Goal: Transaction & Acquisition: Book appointment/travel/reservation

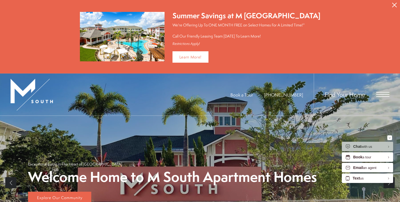
click at [354, 98] on div "Find Your Home" at bounding box center [352, 95] width 76 height 42
click at [351, 95] on span "Find Your Home" at bounding box center [345, 94] width 40 height 8
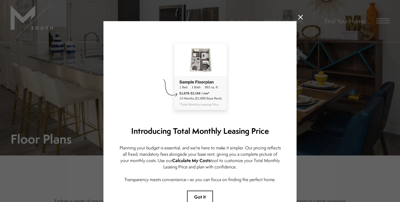
scroll to position [38, 0]
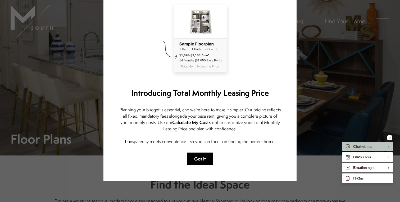
click at [204, 157] on button "Got it" at bounding box center [200, 159] width 26 height 12
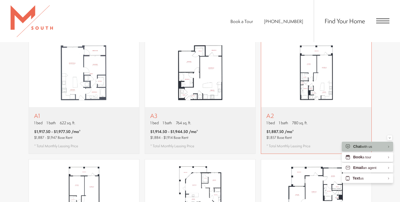
scroll to position [343, 0]
click at [291, 98] on img "View floor plan A2" at bounding box center [316, 72] width 110 height 69
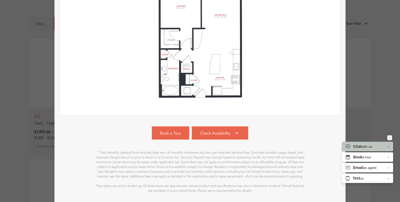
scroll to position [124, 0]
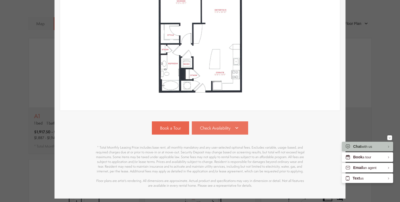
click at [227, 126] on span "Check Availability" at bounding box center [215, 128] width 30 height 6
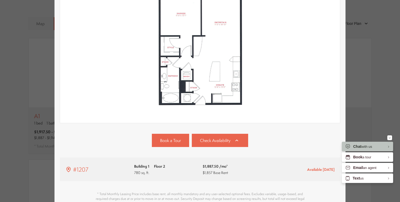
scroll to position [17, 0]
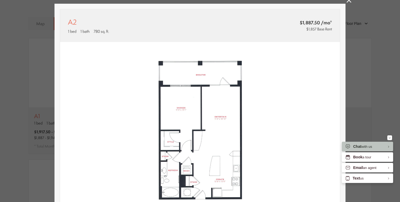
click at [346, 3] on div "A2 1 bed 1 bath 780 sq. ft. $1,887.50 /mo* $1,857 Base Rent 2D 3D" at bounding box center [200, 101] width 400 height 202
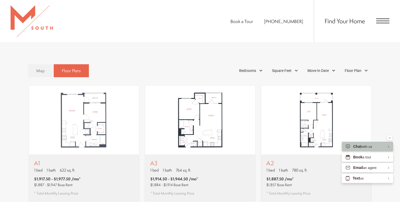
scroll to position [296, 0]
click at [387, 20] on span "Open Menu" at bounding box center [382, 21] width 13 height 5
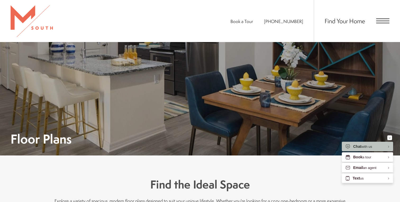
click at [386, 20] on span "Open Menu" at bounding box center [382, 21] width 13 height 5
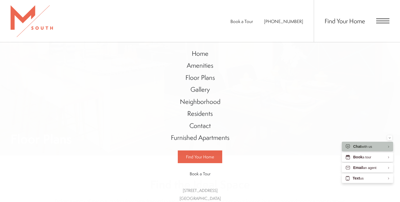
scroll to position [296, 0]
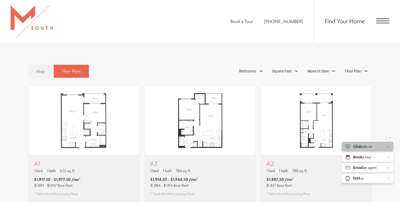
click at [386, 20] on span "Open Menu" at bounding box center [382, 21] width 13 height 5
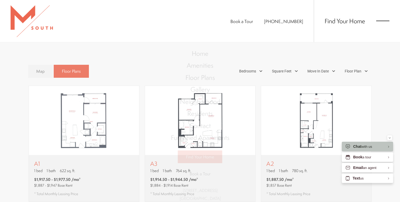
scroll to position [0, 0]
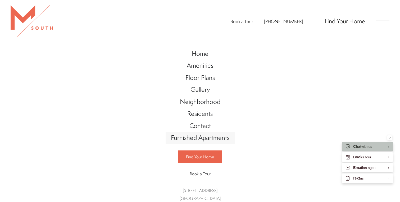
click at [208, 138] on span "Furnished Apartments" at bounding box center [200, 137] width 58 height 9
click at [202, 93] on span "Gallery" at bounding box center [199, 89] width 19 height 9
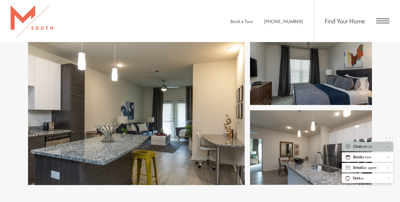
scroll to position [243, 0]
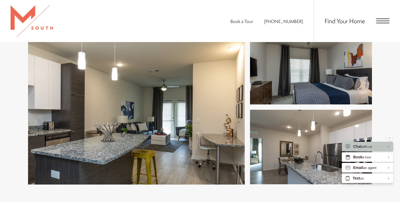
click at [179, 116] on img at bounding box center [136, 107] width 217 height 155
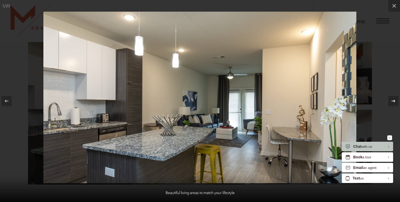
click at [394, 101] on icon at bounding box center [393, 101] width 4 height 3
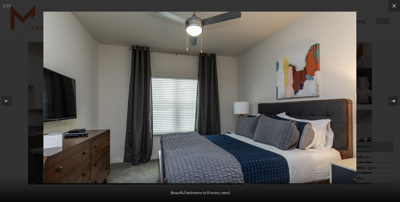
click at [394, 101] on icon at bounding box center [393, 101] width 4 height 3
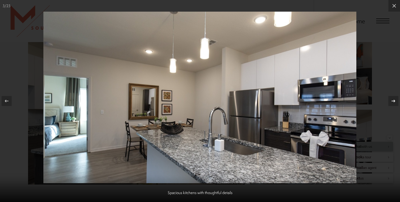
click at [394, 101] on icon at bounding box center [393, 101] width 4 height 3
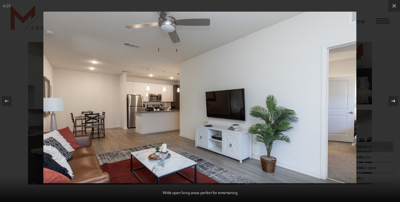
click at [394, 101] on icon at bounding box center [393, 101] width 4 height 3
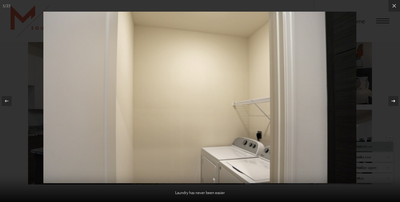
click at [394, 101] on icon at bounding box center [393, 101] width 4 height 3
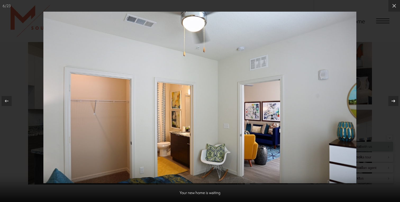
click at [394, 101] on icon at bounding box center [393, 101] width 4 height 3
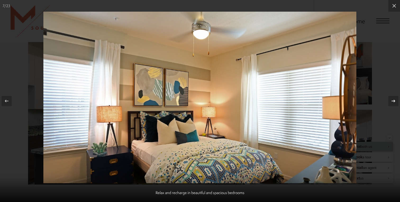
click at [394, 101] on icon at bounding box center [393, 101] width 4 height 3
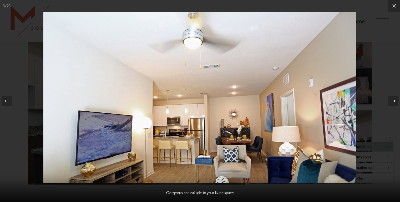
click at [394, 101] on icon at bounding box center [393, 101] width 4 height 3
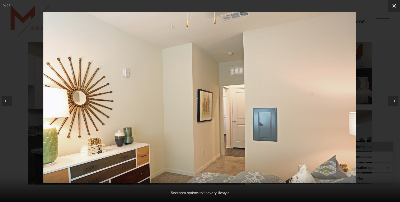
click at [392, 8] on icon at bounding box center [394, 6] width 6 height 6
